Goal: Check status: Check status

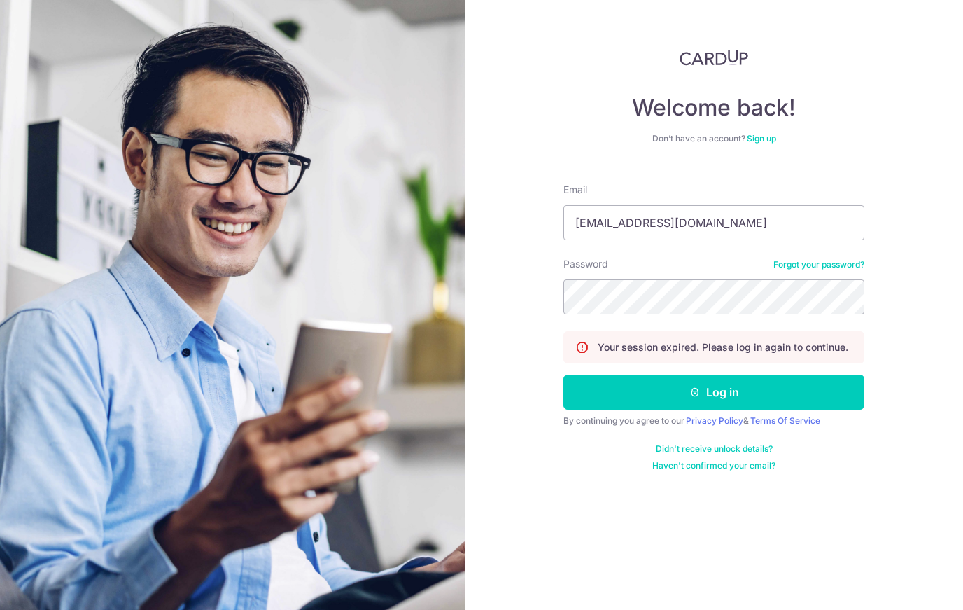
type input "[EMAIL_ADDRESS][DOMAIN_NAME]"
click at [714, 392] on button "Log in" at bounding box center [714, 392] width 301 height 35
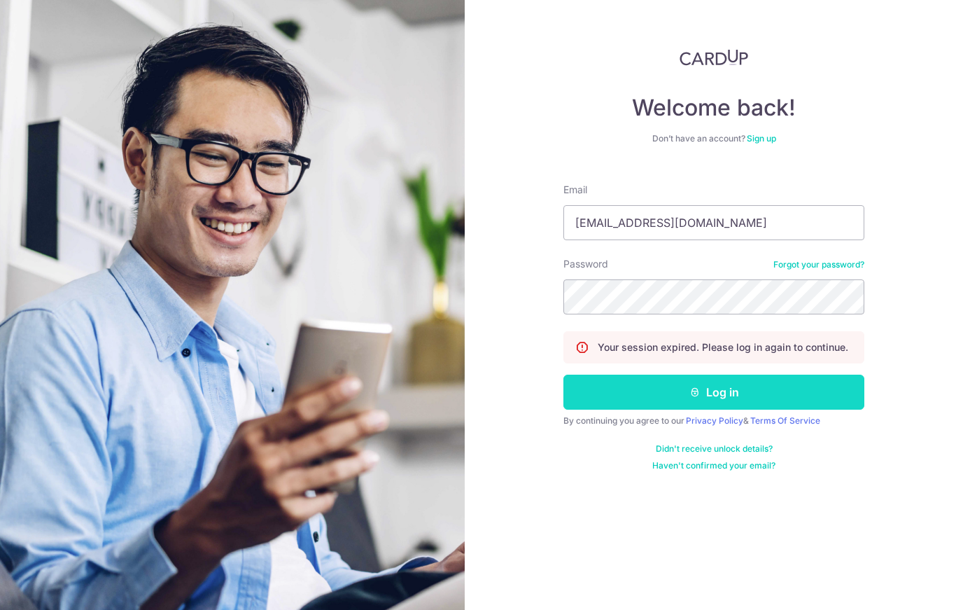
click at [669, 393] on button "Log in" at bounding box center [714, 392] width 301 height 35
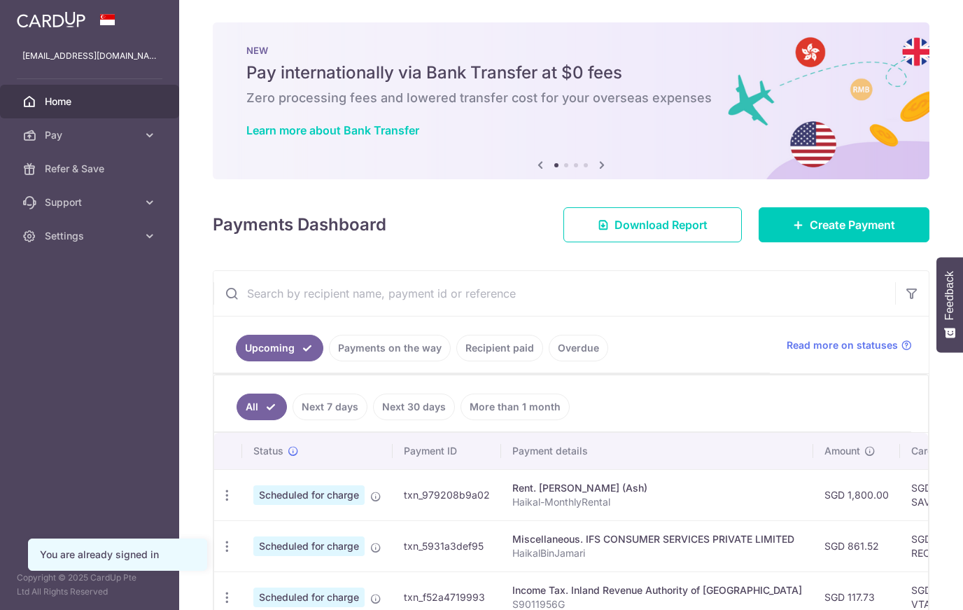
scroll to position [24, 0]
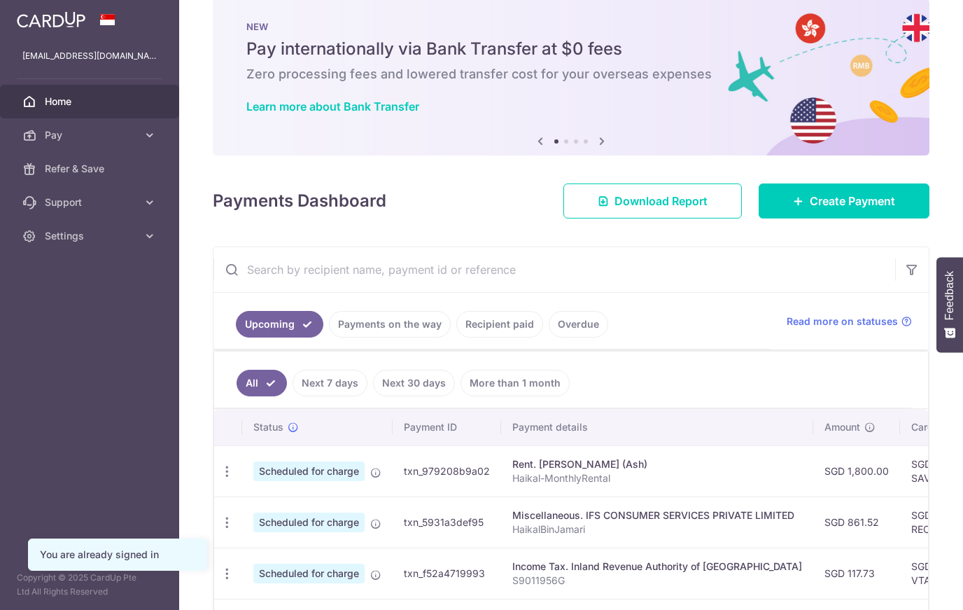
click at [487, 318] on link "Recipient paid" at bounding box center [499, 324] width 87 height 27
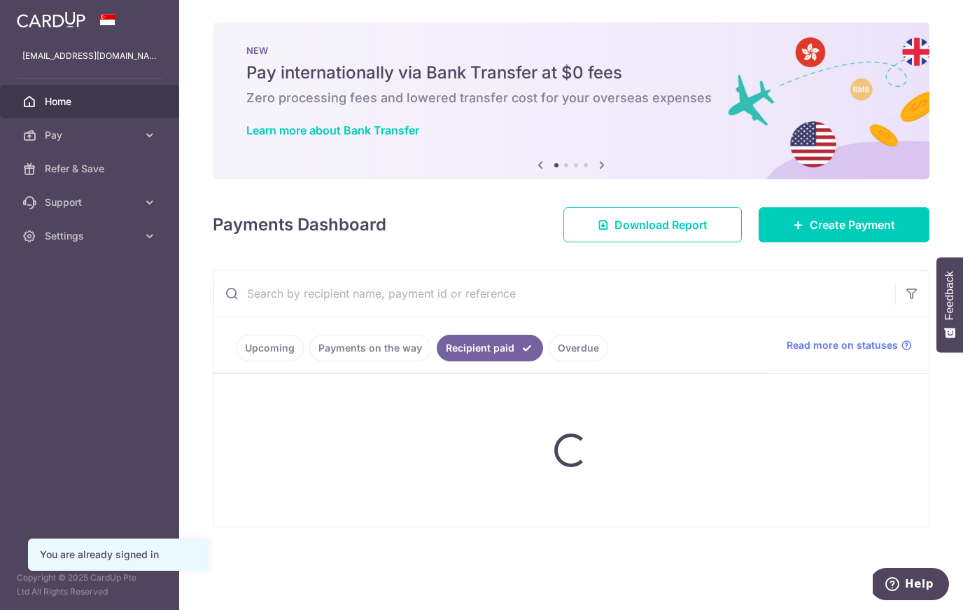
scroll to position [0, 0]
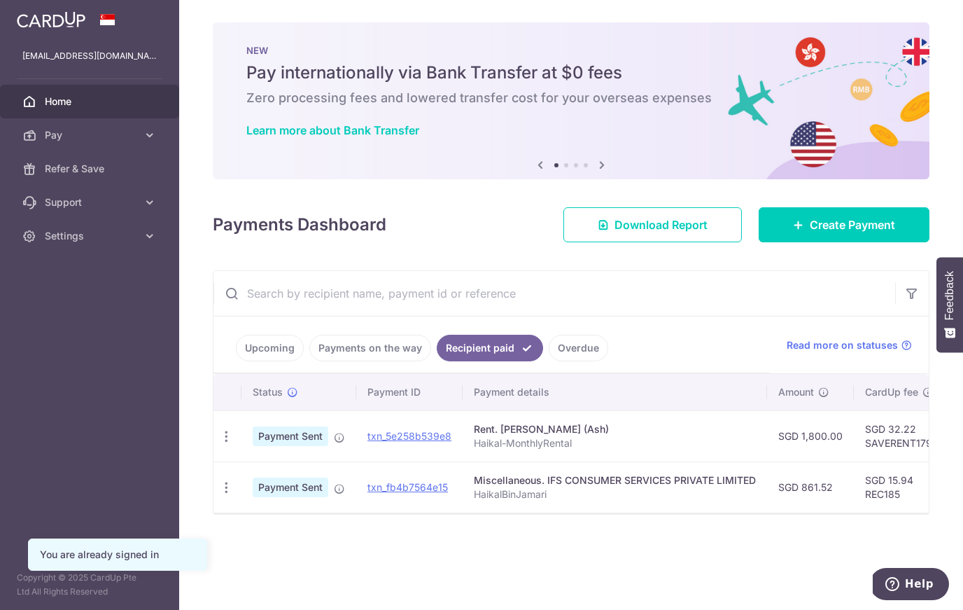
click at [368, 356] on link "Payments on the way" at bounding box center [370, 348] width 122 height 27
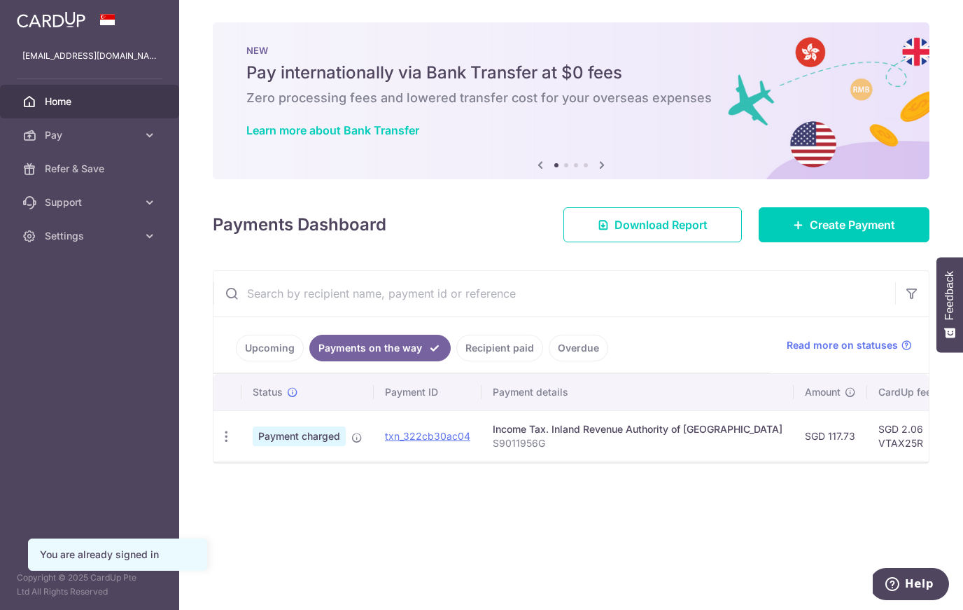
click at [472, 337] on link "Recipient paid" at bounding box center [499, 348] width 87 height 27
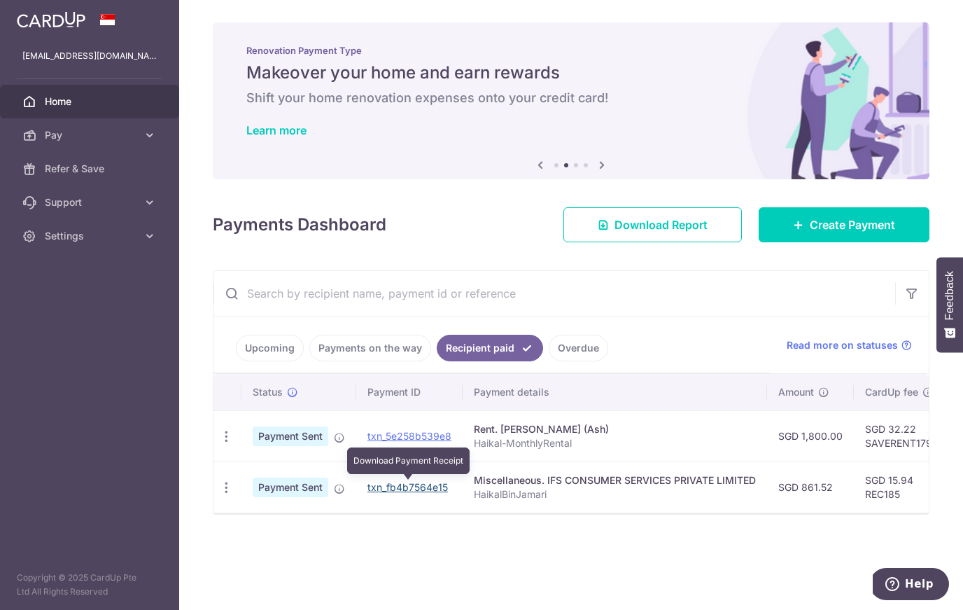
click at [404, 485] on link "txn_fb4b7564e15" at bounding box center [408, 487] width 81 height 12
